Goal: Transaction & Acquisition: Purchase product/service

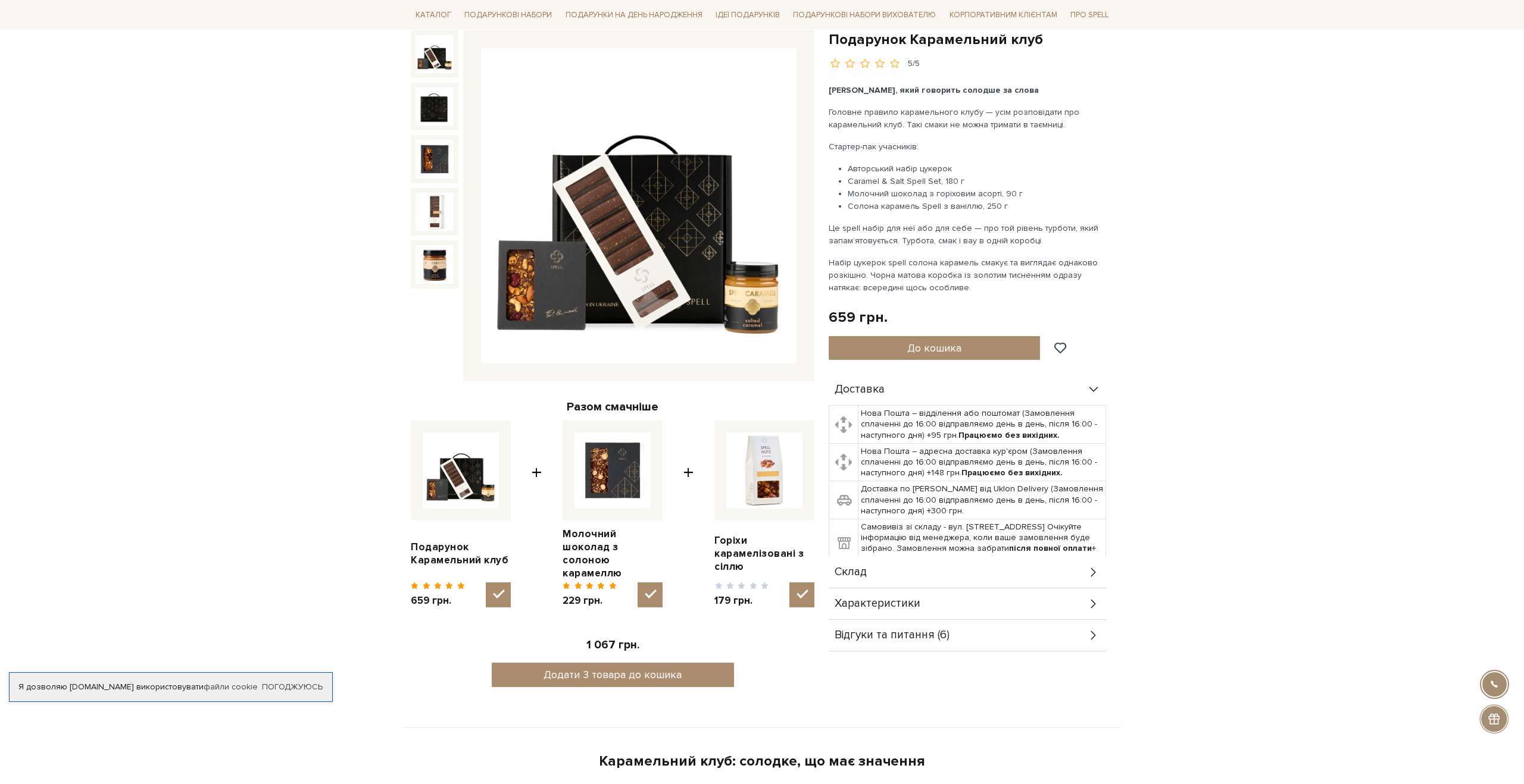
scroll to position [136, 0]
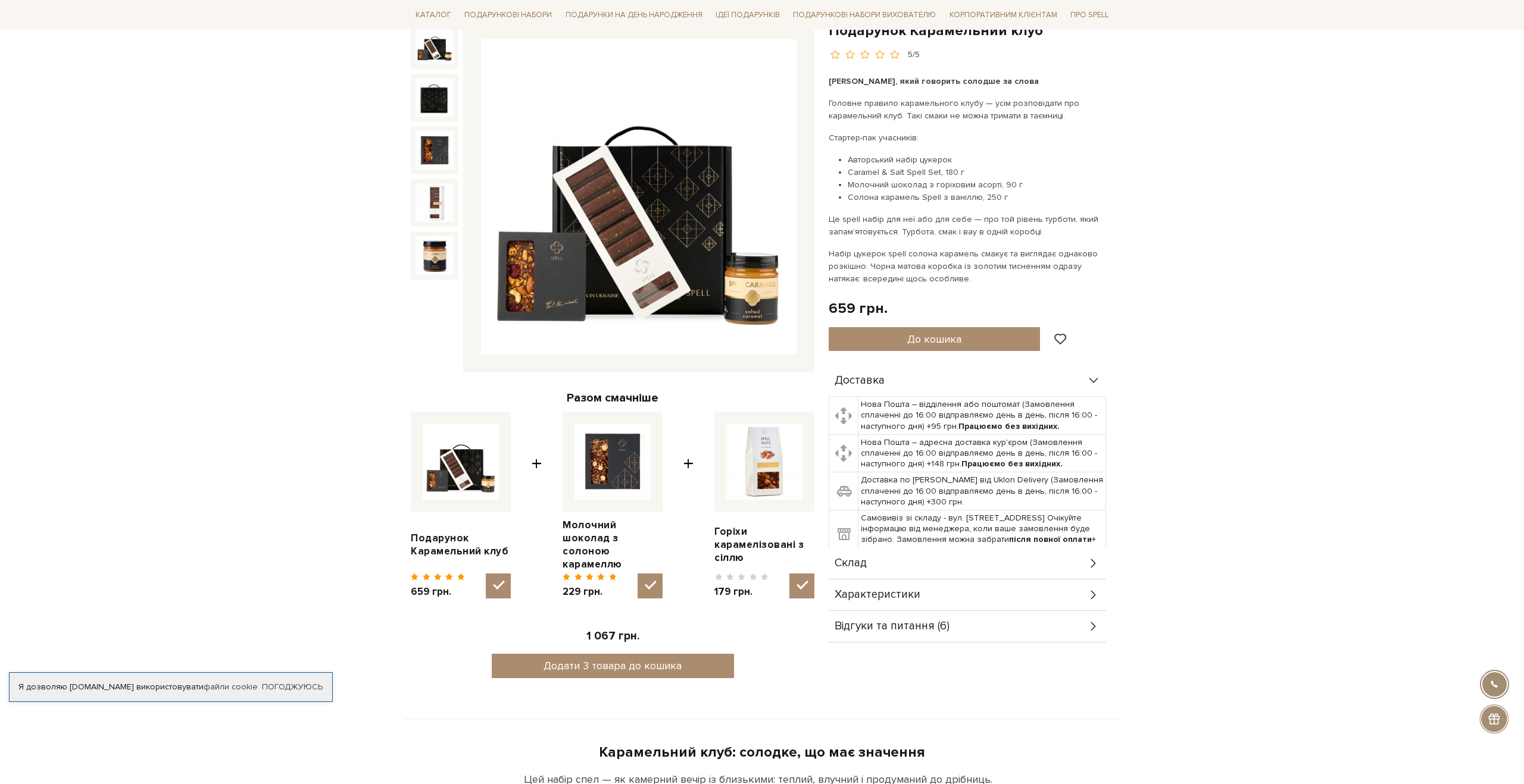
click at [531, 260] on img at bounding box center [638, 196] width 315 height 315
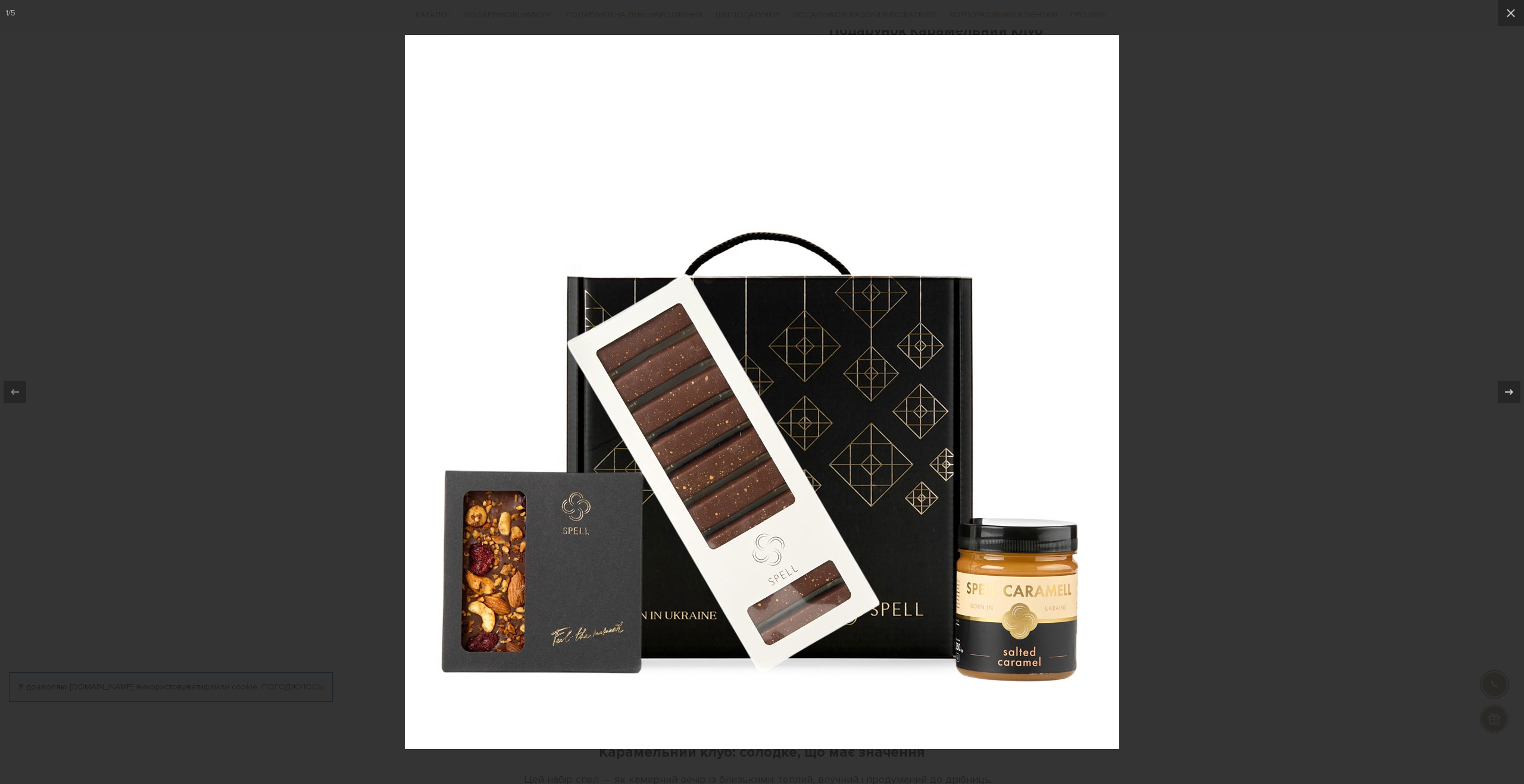
click at [257, 315] on div at bounding box center [762, 392] width 1524 height 784
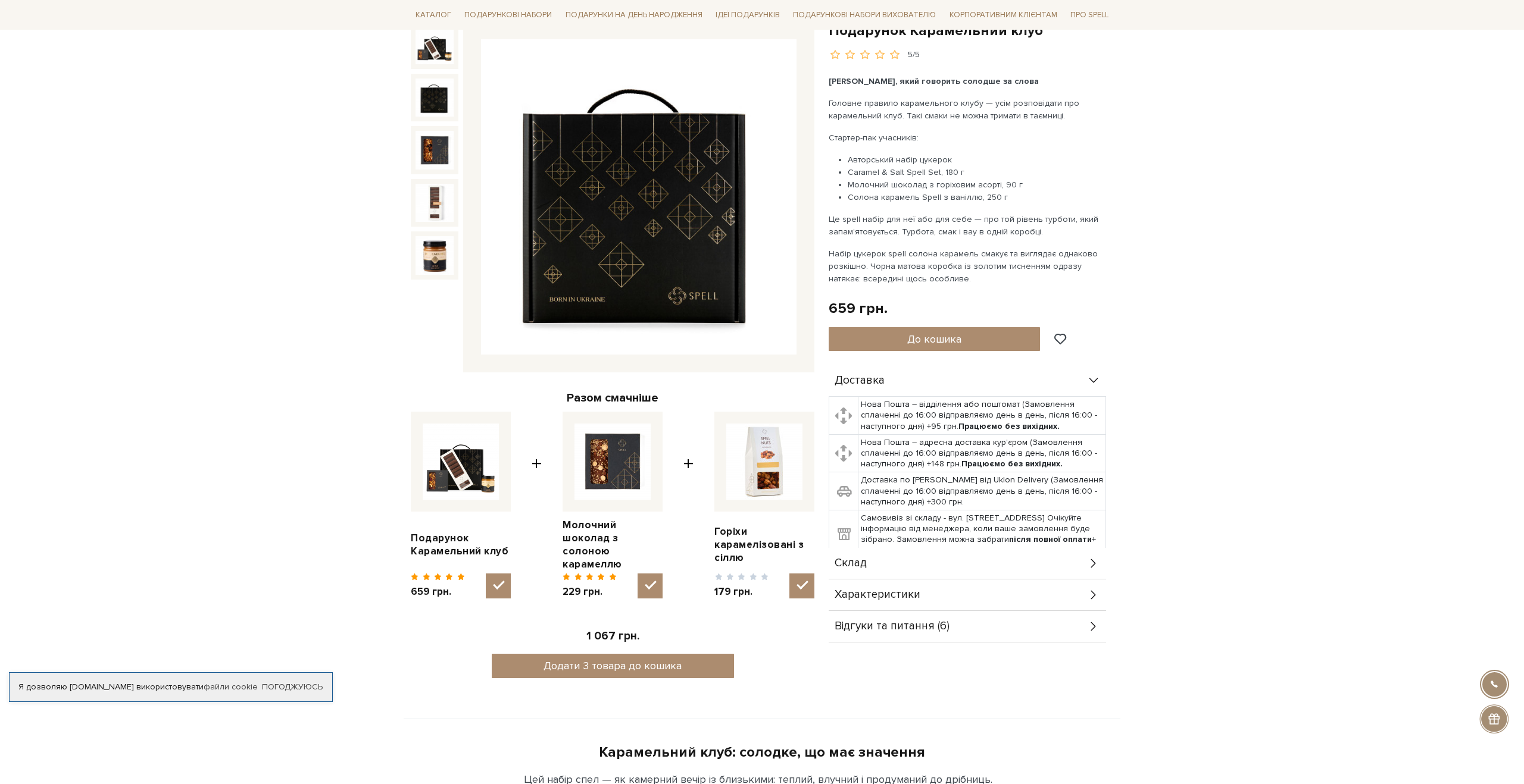
click at [438, 88] on img at bounding box center [434, 98] width 38 height 38
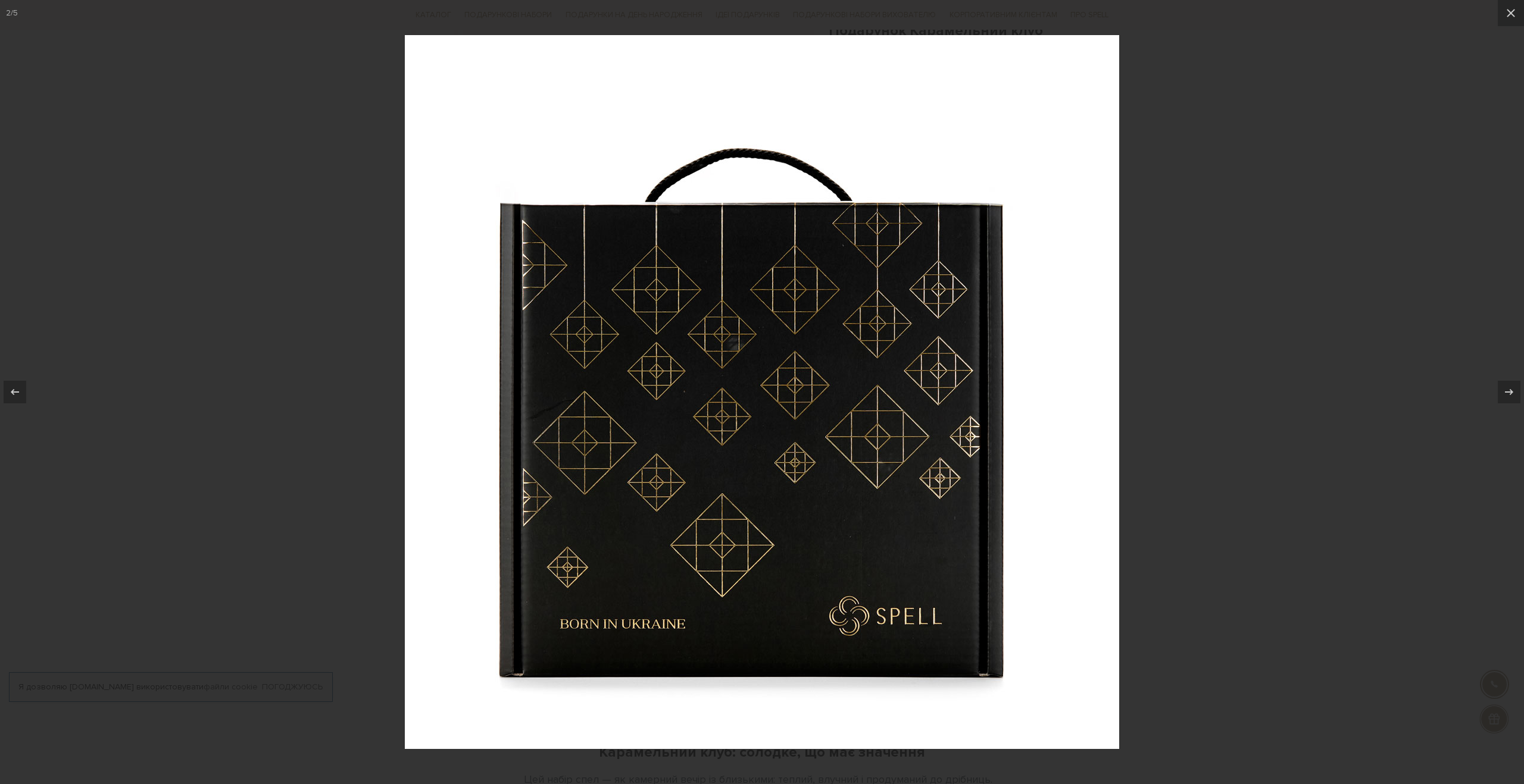
click at [301, 225] on div at bounding box center [762, 392] width 1524 height 784
